Goal: Information Seeking & Learning: Check status

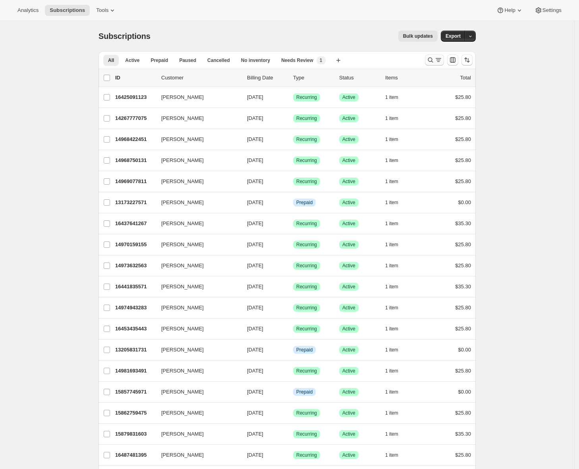
click at [438, 60] on icon "Search and filter results" at bounding box center [439, 60] width 8 height 8
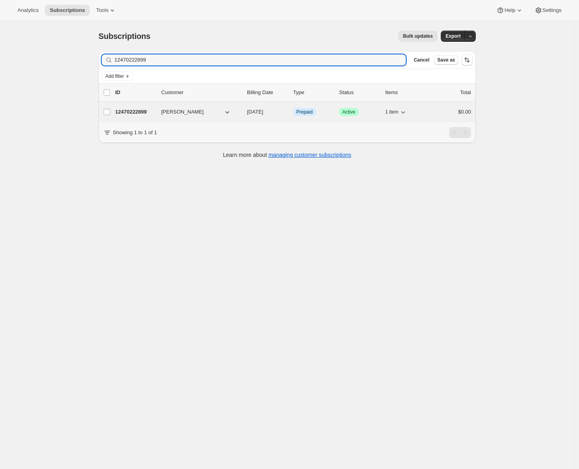
type input "12470222899"
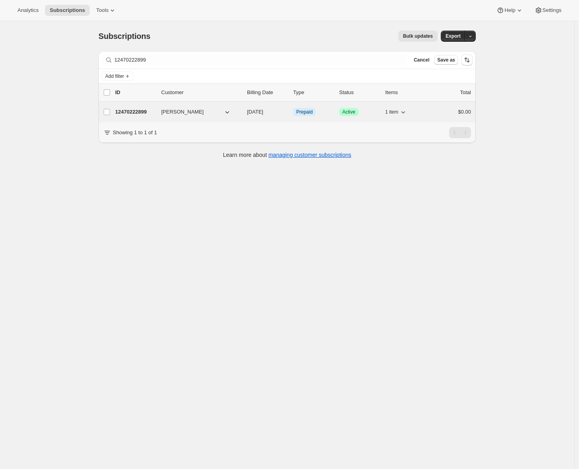
click at [142, 111] on p "12470222899" at bounding box center [135, 112] width 40 height 8
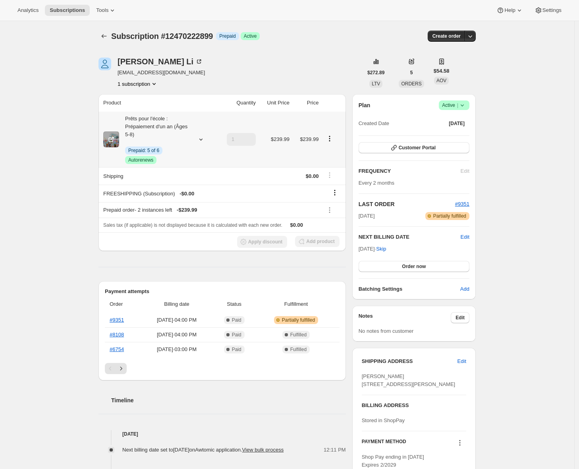
click at [197, 140] on div at bounding box center [199, 139] width 11 height 8
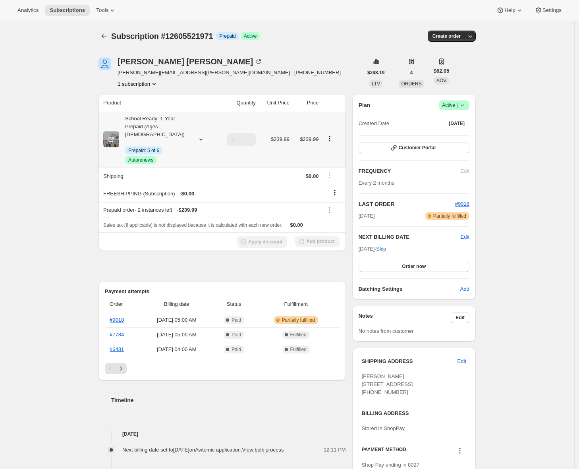
click at [201, 137] on icon at bounding box center [201, 139] width 8 height 8
click at [89, 136] on div "Subscription #12605521971. This page is ready Subscription #12605521971 Info Pr…" at bounding box center [287, 370] width 575 height 699
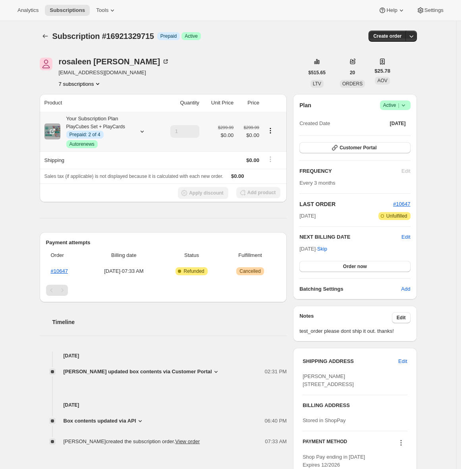
click at [135, 132] on div "Your Subscription Plan PlayCubes Set + PlayCards Info Prepaid: 2 of 4 Success A…" at bounding box center [101, 131] width 112 height 33
click at [146, 133] on icon at bounding box center [142, 132] width 8 height 8
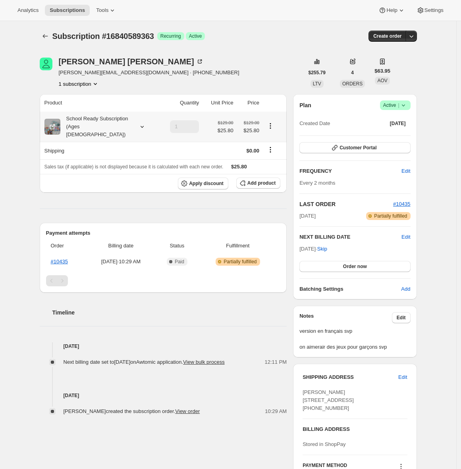
click at [135, 124] on div "School Ready Subscription (Ages [DEMOGRAPHIC_DATA])" at bounding box center [101, 127] width 112 height 24
click at [141, 123] on icon at bounding box center [142, 127] width 8 height 8
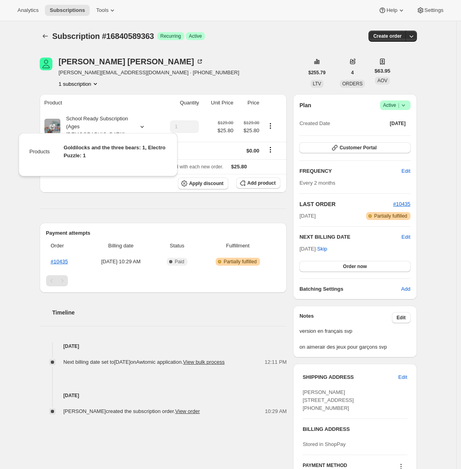
click at [24, 122] on div "Subscription #16840589363. This page is ready Subscription #16840589363 Success…" at bounding box center [228, 277] width 457 height 512
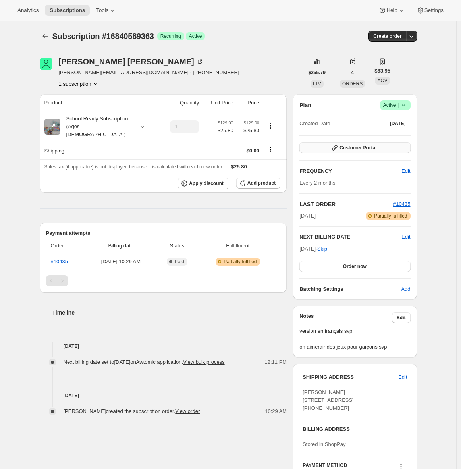
click at [385, 146] on button "Customer Portal" at bounding box center [355, 147] width 111 height 11
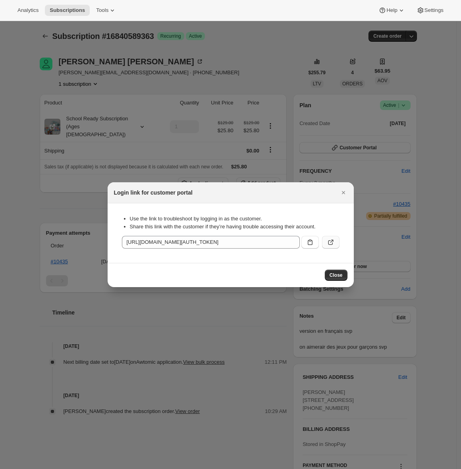
click at [329, 243] on icon ":r1j:" at bounding box center [331, 242] width 8 height 8
click at [345, 193] on icon "Close" at bounding box center [344, 193] width 8 height 8
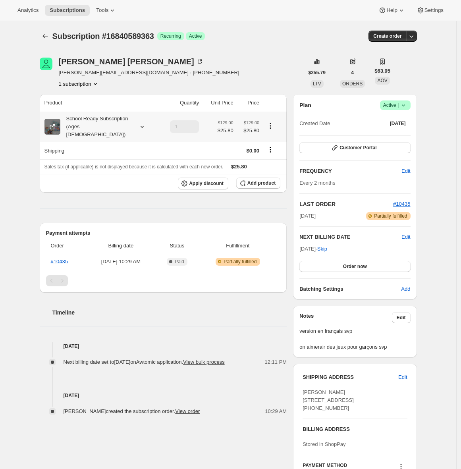
click at [53, 123] on icon at bounding box center [52, 127] width 8 height 8
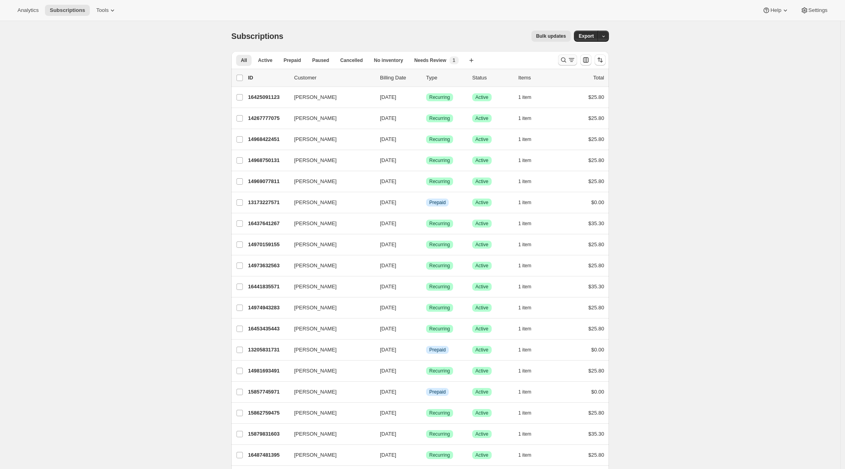
click at [566, 62] on icon "Search and filter results" at bounding box center [563, 60] width 5 height 5
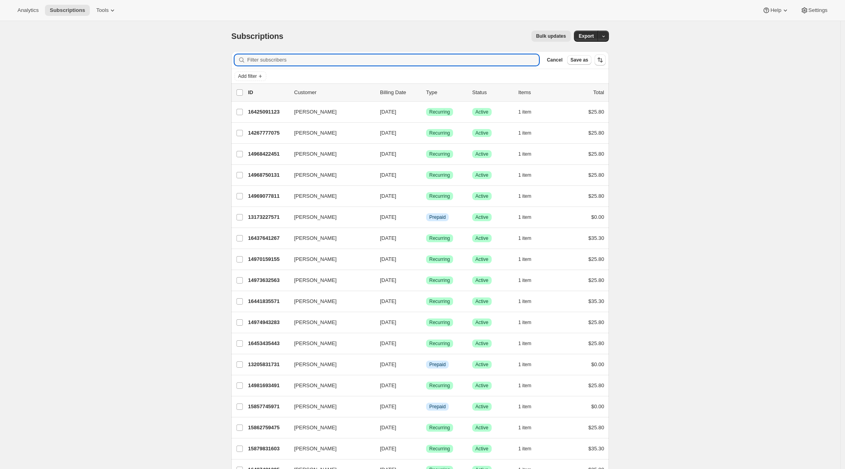
click at [434, 66] on div "Filter subscribers Cancel Save as" at bounding box center [419, 59] width 377 height 17
click at [432, 60] on input "Filter subscribers" at bounding box center [393, 59] width 292 height 11
paste input "7540393803827"
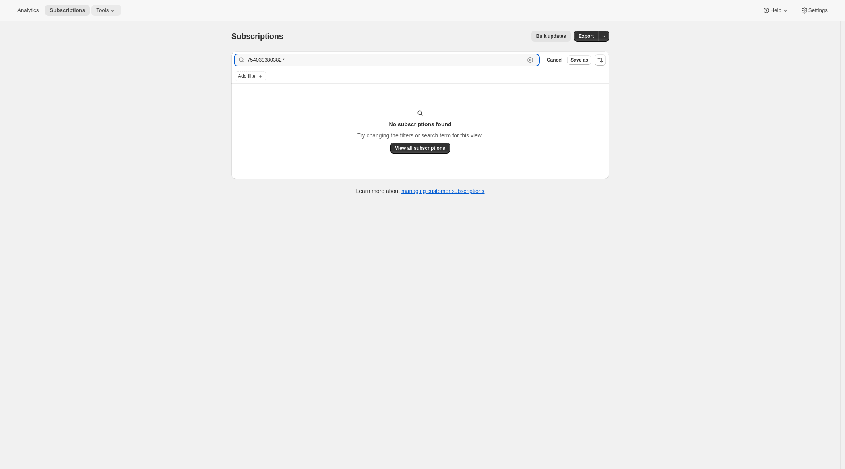
type input "7540393803827"
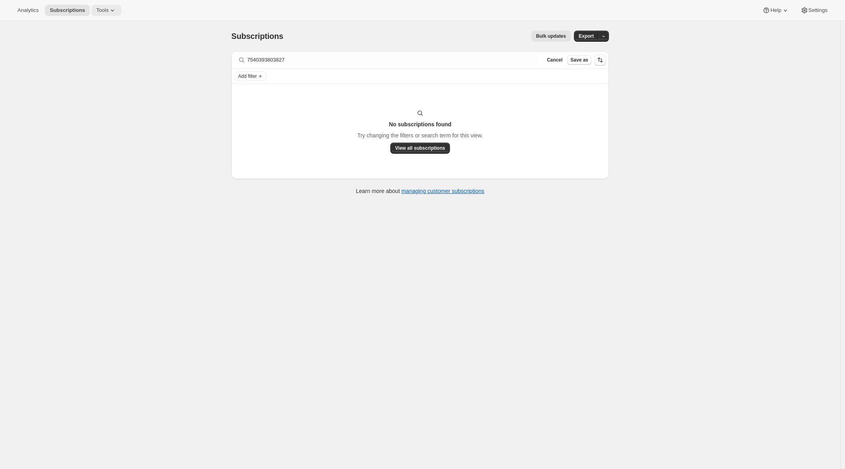
drag, startPoint x: 112, startPoint y: 10, endPoint x: 115, endPoint y: 15, distance: 5.4
click at [112, 10] on icon at bounding box center [112, 10] width 8 height 8
click at [108, 54] on span "Bundles" at bounding box center [111, 54] width 70 height 8
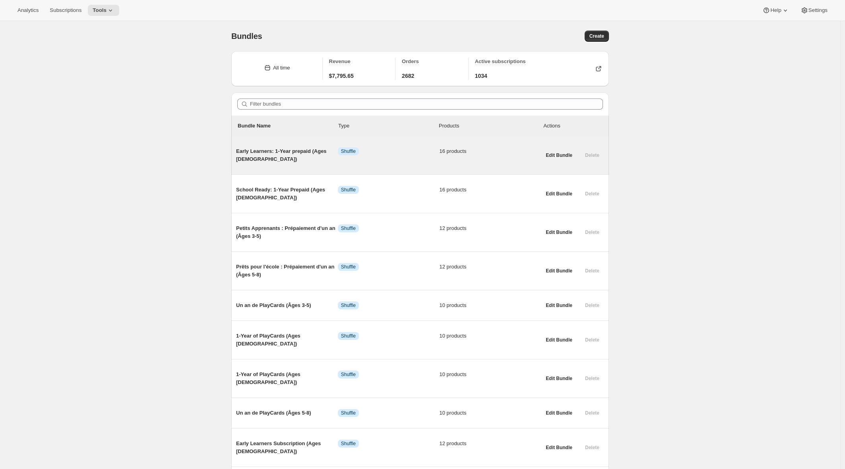
click at [265, 149] on span "Early Learners: 1-Year prepaid (Ages [DEMOGRAPHIC_DATA])" at bounding box center [287, 155] width 102 height 16
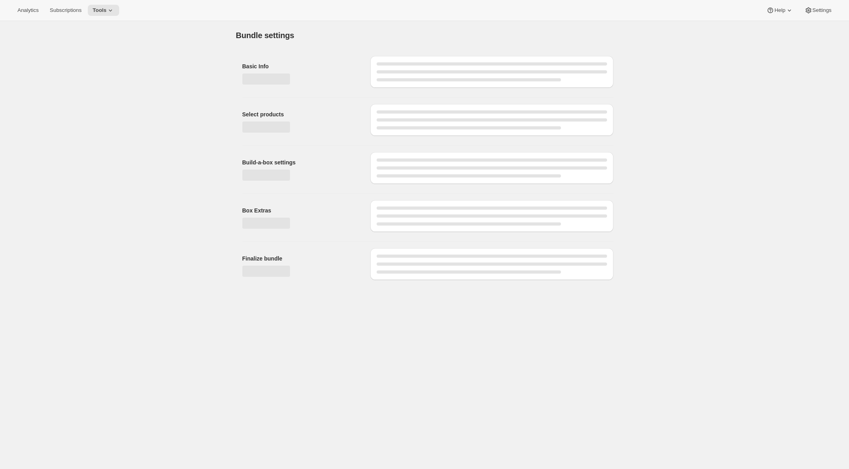
type input "Early Learners: 1-Year prepaid (Ages [DEMOGRAPHIC_DATA])"
type input "School Ready Subscription (Ages [DEMOGRAPHIC_DATA])"
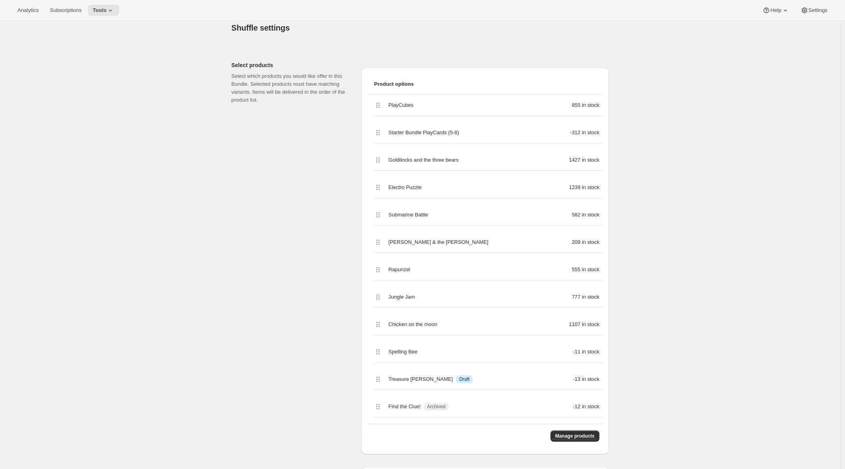
scroll to position [352, 0]
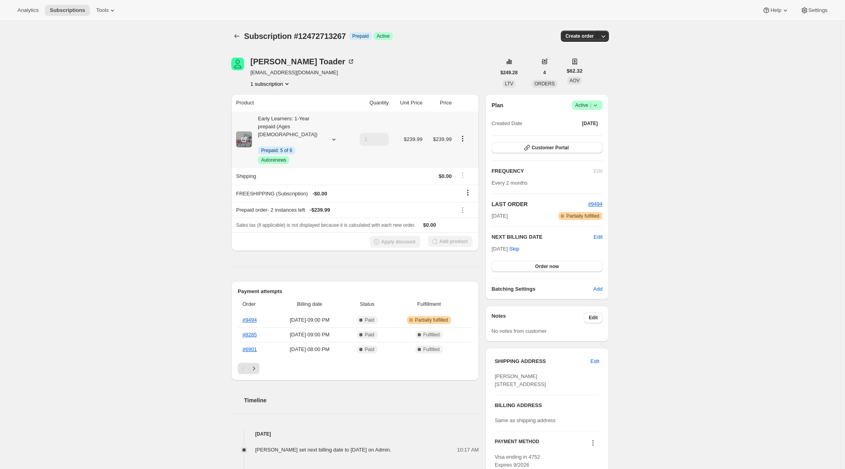
click at [335, 137] on icon at bounding box center [334, 139] width 8 height 8
click at [162, 151] on div "Subscription #12472713267. This page is ready Subscription #12472713267 Info Pr…" at bounding box center [420, 360] width 840 height 679
click at [555, 149] on span "Customer Portal" at bounding box center [550, 148] width 37 height 6
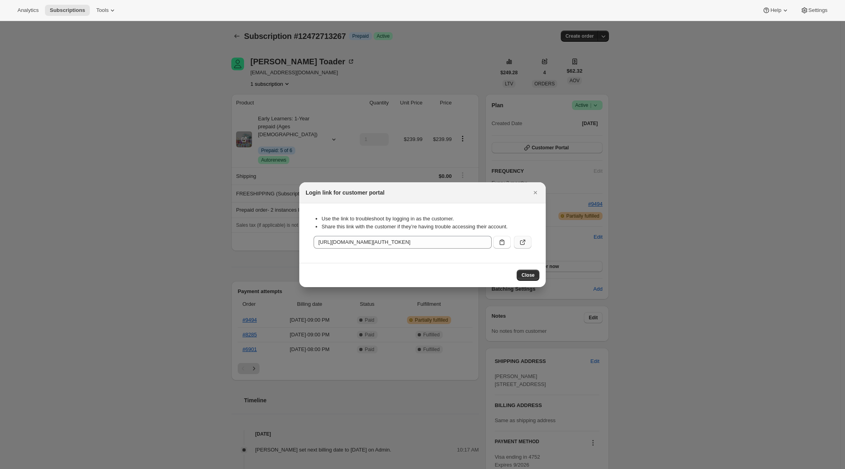
click at [525, 243] on icon ":r1l:" at bounding box center [523, 242] width 8 height 8
